Goal: Task Accomplishment & Management: Use online tool/utility

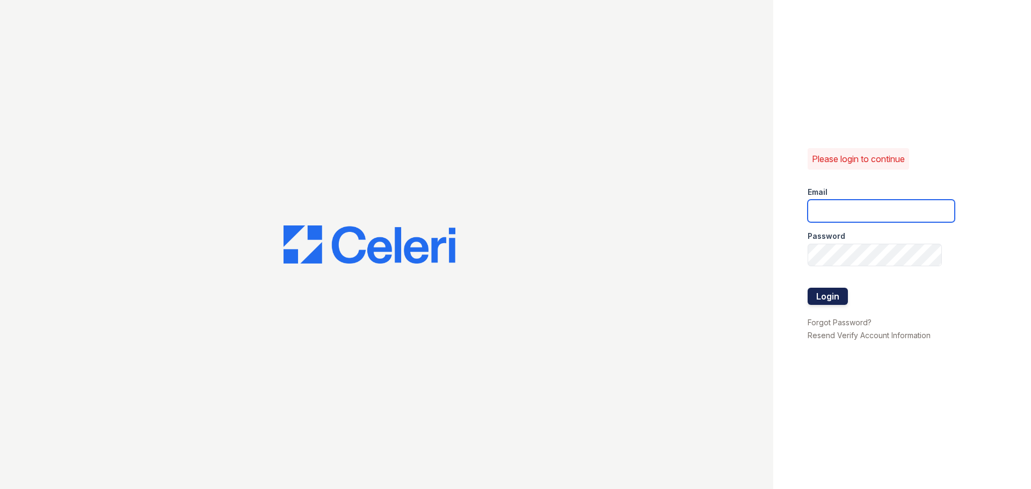
type input "[PERSON_NAME][EMAIL_ADDRESS][DOMAIN_NAME]"
click at [832, 299] on button "Login" at bounding box center [828, 296] width 40 height 17
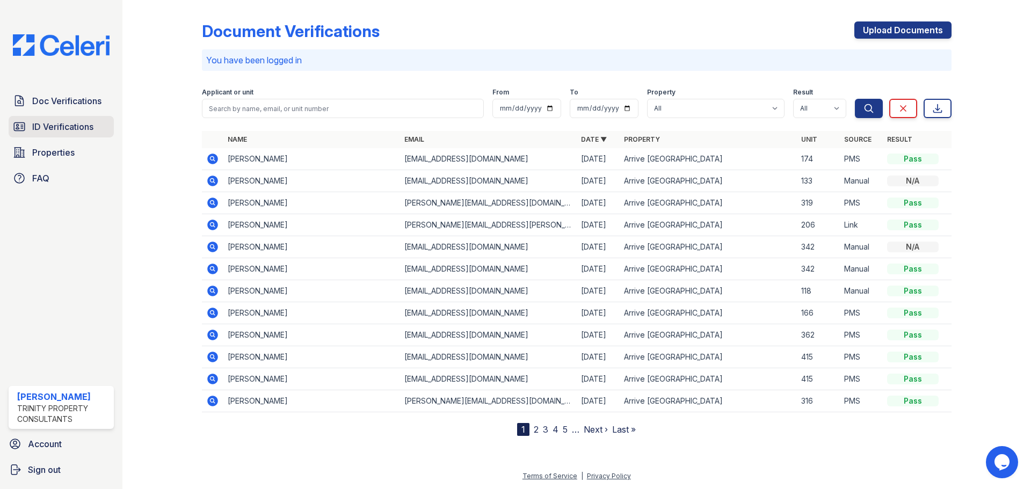
click at [79, 129] on span "ID Verifications" at bounding box center [62, 126] width 61 height 13
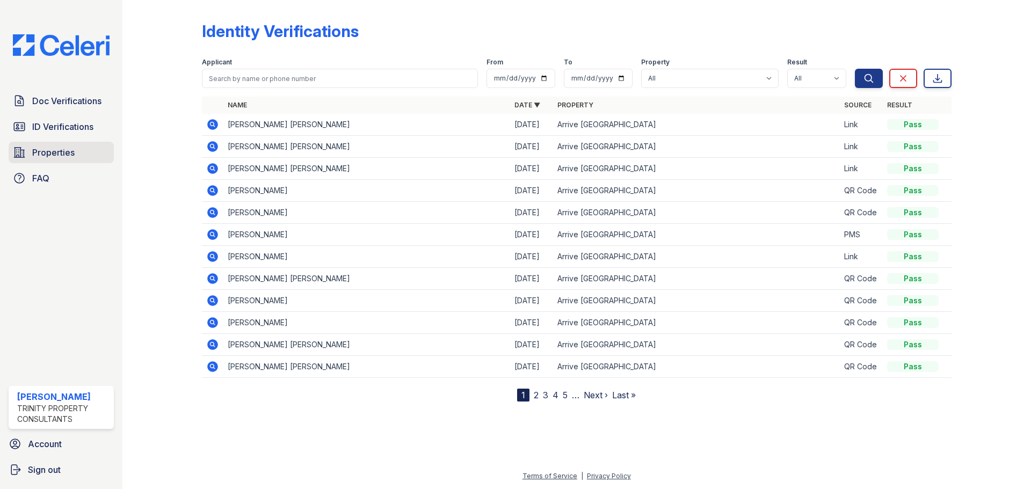
click at [80, 163] on link "Properties" at bounding box center [61, 152] width 105 height 21
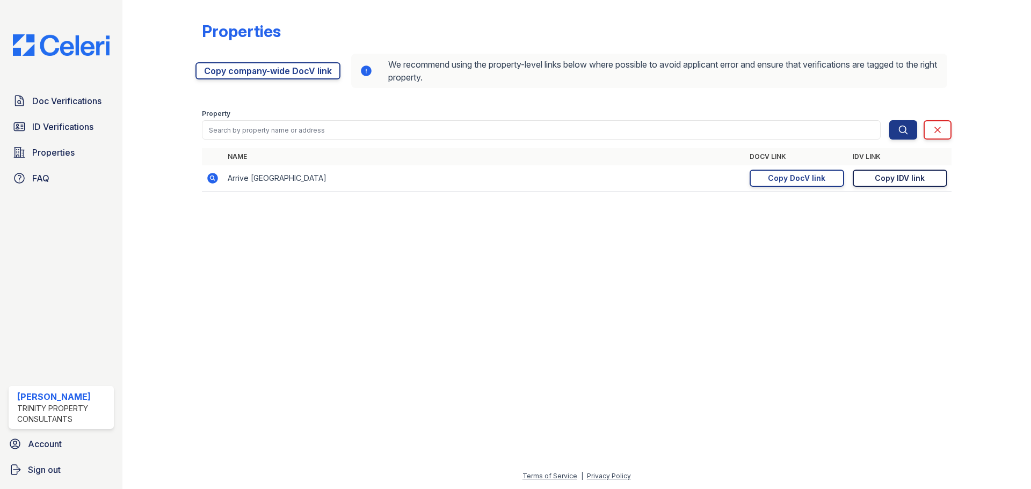
click at [873, 182] on link "Copy IDV link Copy link" at bounding box center [900, 178] width 95 height 17
click at [803, 179] on div "Copy DocV link" at bounding box center [796, 178] width 57 height 11
